Goal: Information Seeking & Learning: Find contact information

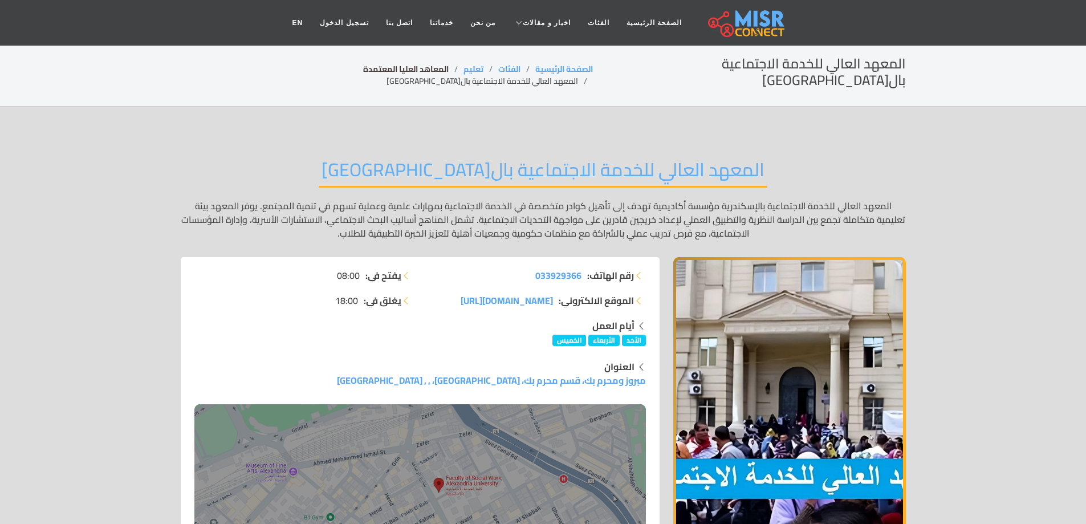
click at [405, 66] on link "المعاهد العليا المعتمدة" at bounding box center [405, 69] width 85 height 15
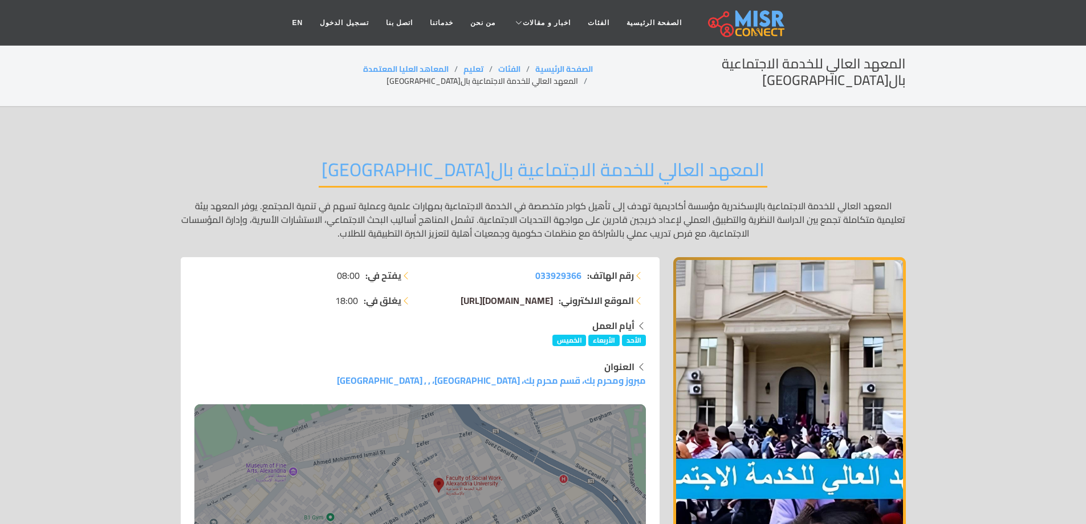
click at [520, 292] on span "hisw.edu.eg/" at bounding box center [506, 300] width 92 height 17
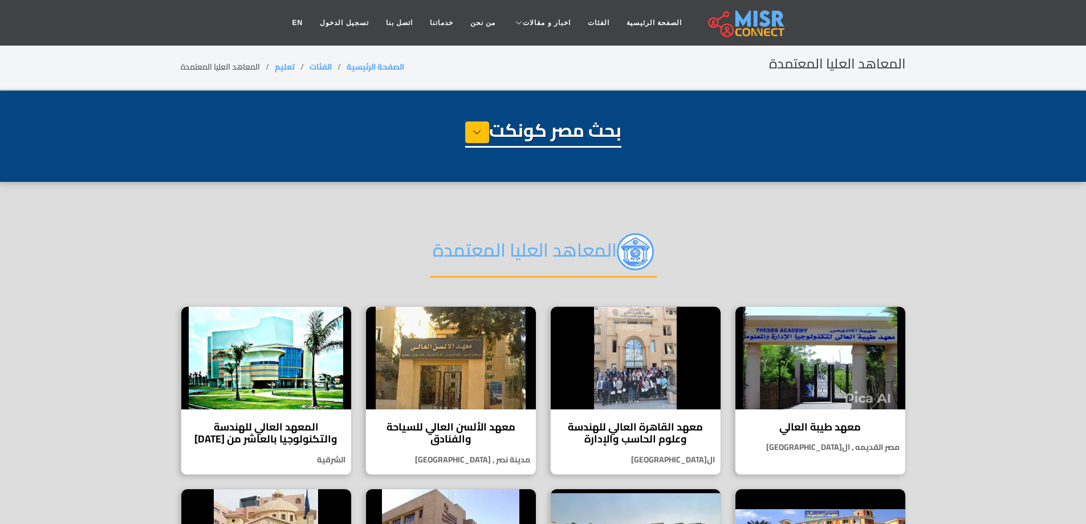
select select "*********"
select select "**********"
